Goal: Task Accomplishment & Management: Manage account settings

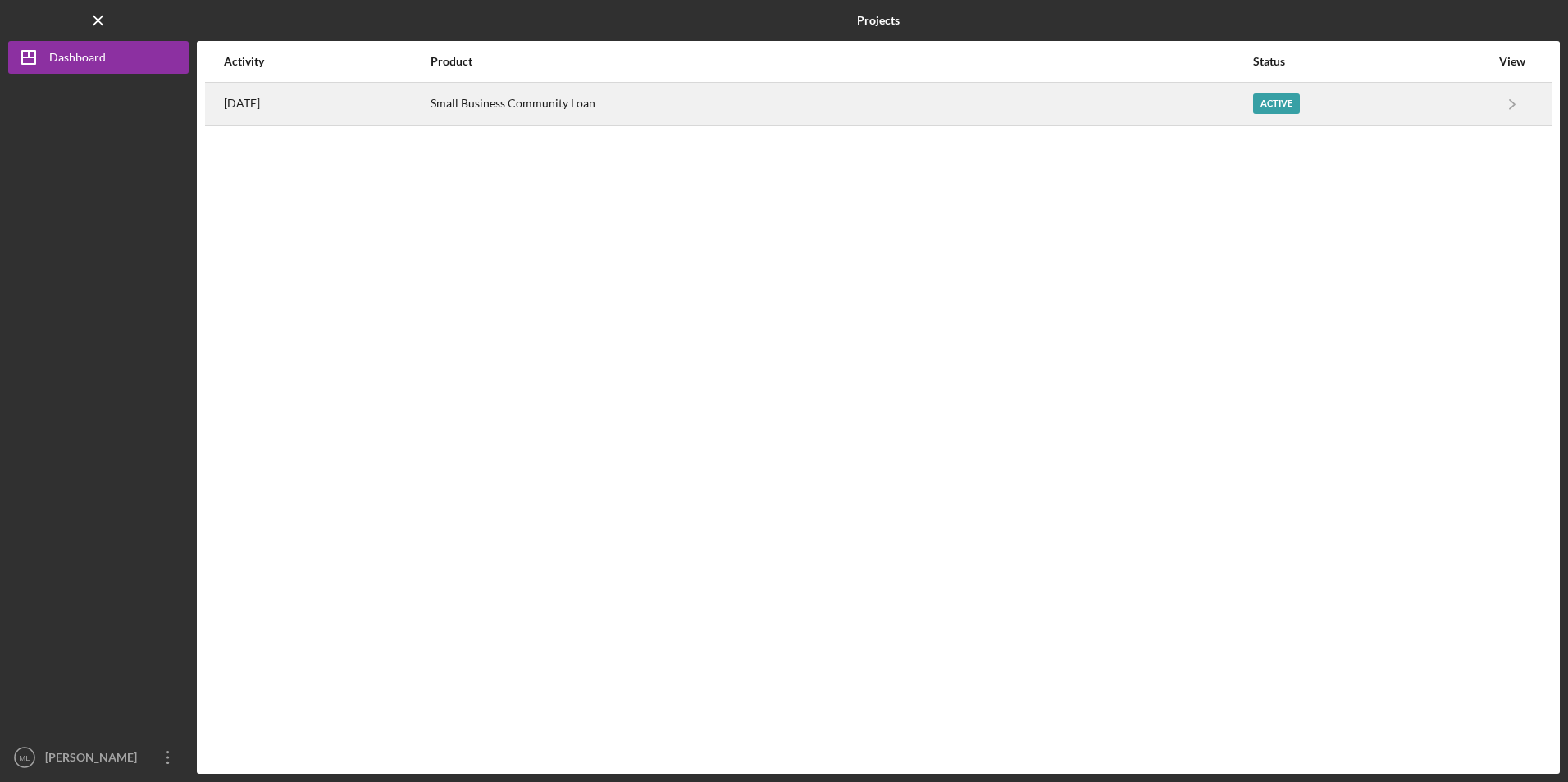
click at [429, 105] on div "[DATE]" at bounding box center [326, 104] width 205 height 41
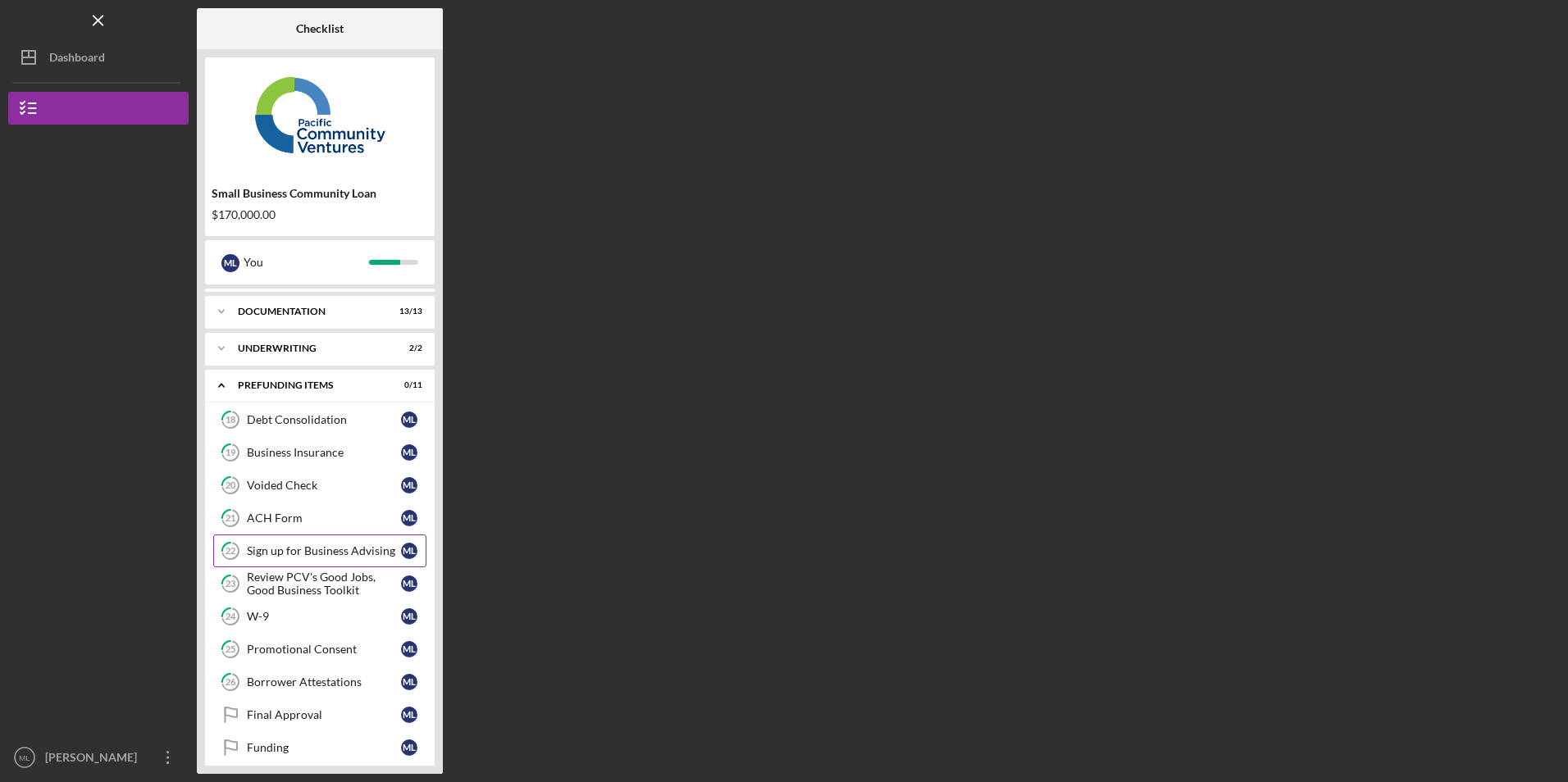
scroll to position [44, 0]
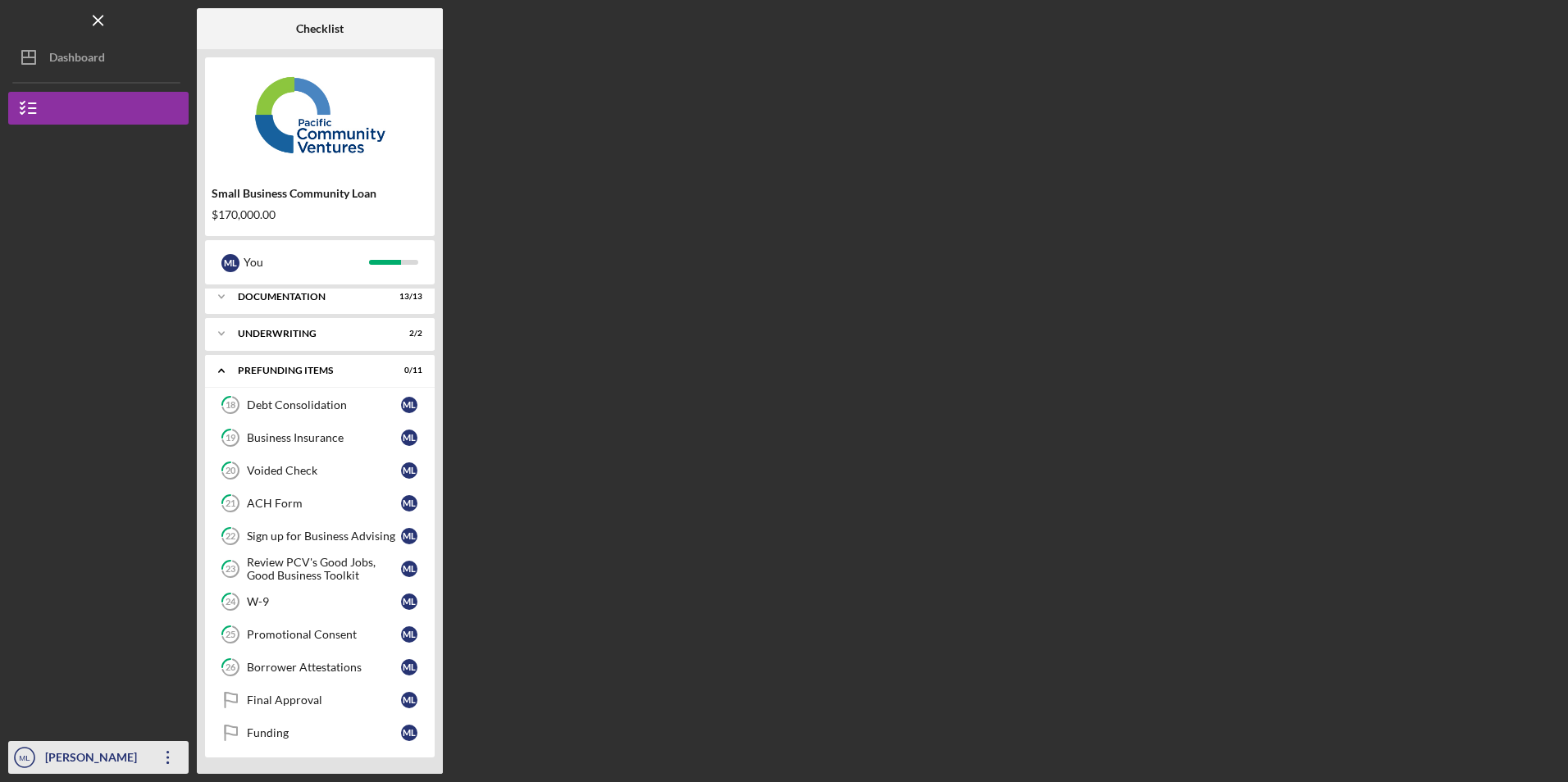
click at [164, 759] on icon "Icon/Overflow" at bounding box center [168, 757] width 41 height 41
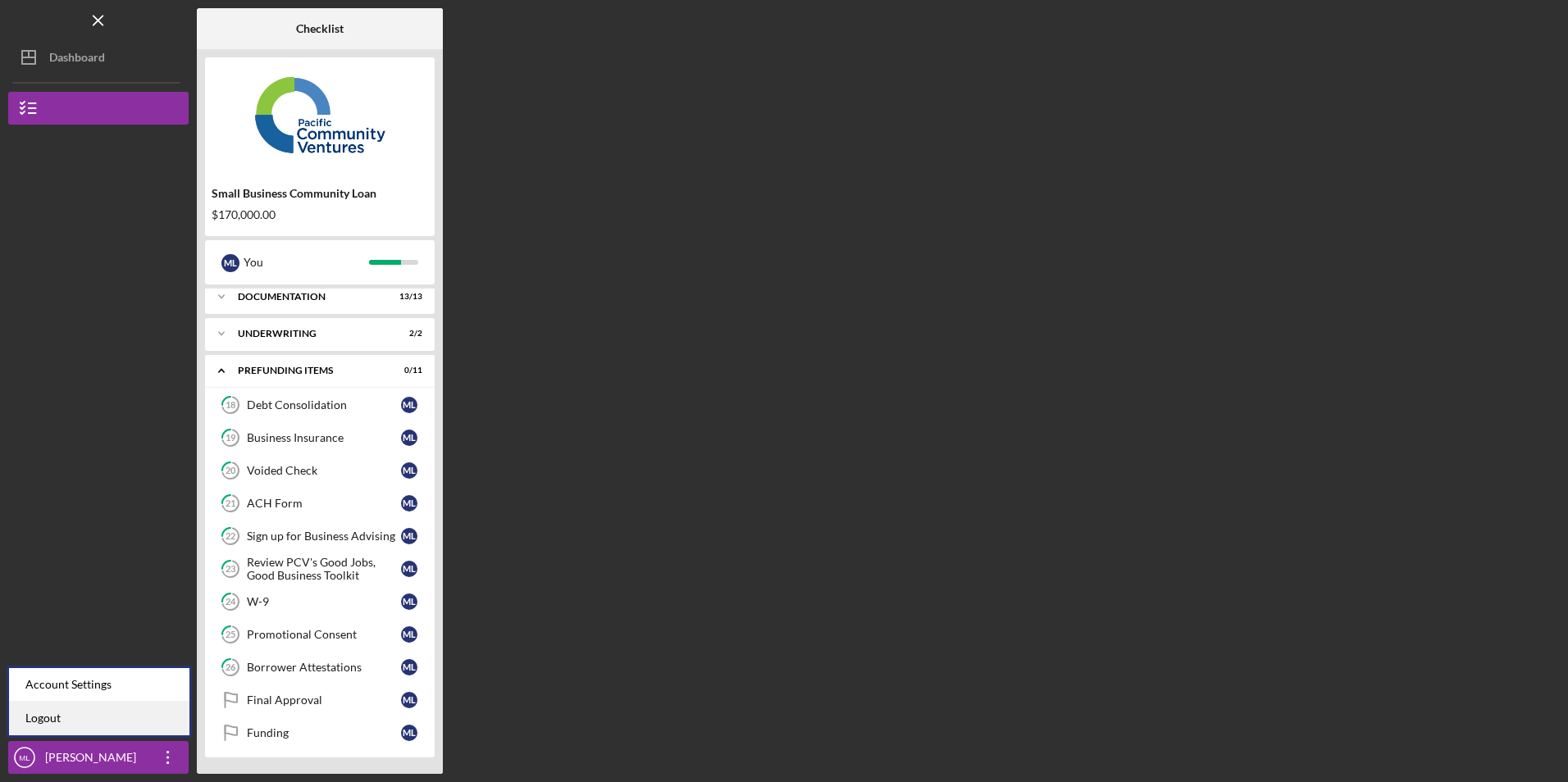
click at [126, 717] on link "Logout" at bounding box center [99, 718] width 181 height 34
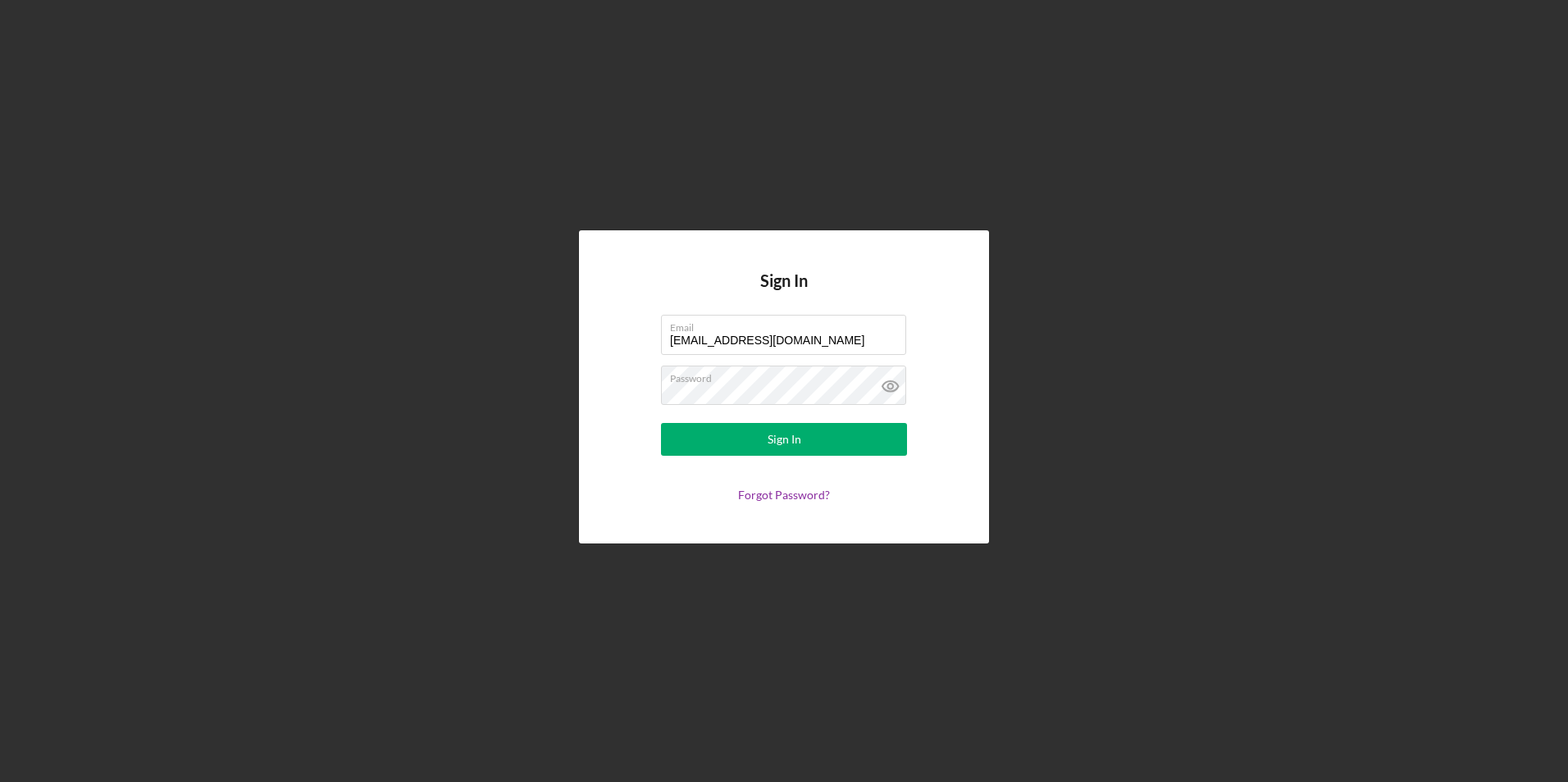
drag, startPoint x: 806, startPoint y: 344, endPoint x: 636, endPoint y: 325, distance: 171.1
click at [636, 325] on form "Email [EMAIL_ADDRESS][DOMAIN_NAME] Password Sign In Forgot Password?" at bounding box center [784, 408] width 328 height 187
type input "[EMAIL_ADDRESS][DOMAIN_NAME]"
click at [714, 442] on button "Sign In" at bounding box center [784, 439] width 246 height 33
